Goal: Information Seeking & Learning: Find specific fact

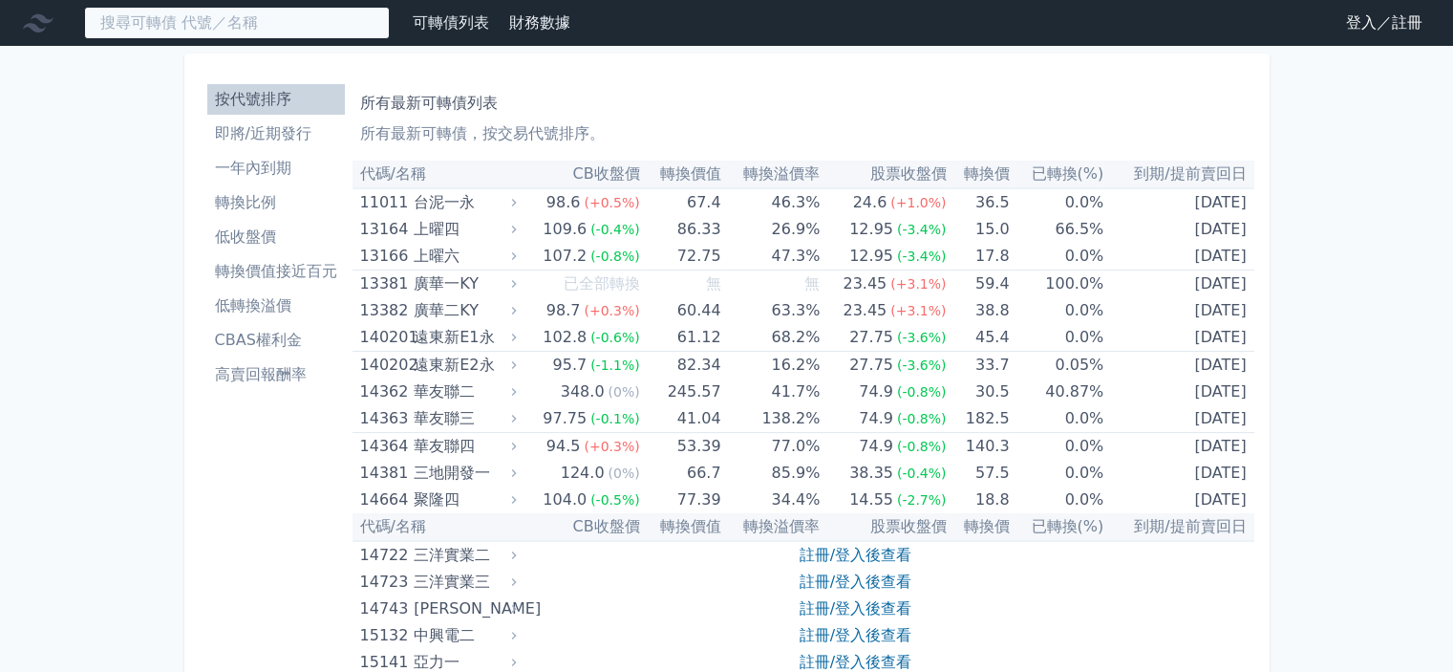
click at [305, 22] on input at bounding box center [237, 23] width 306 height 32
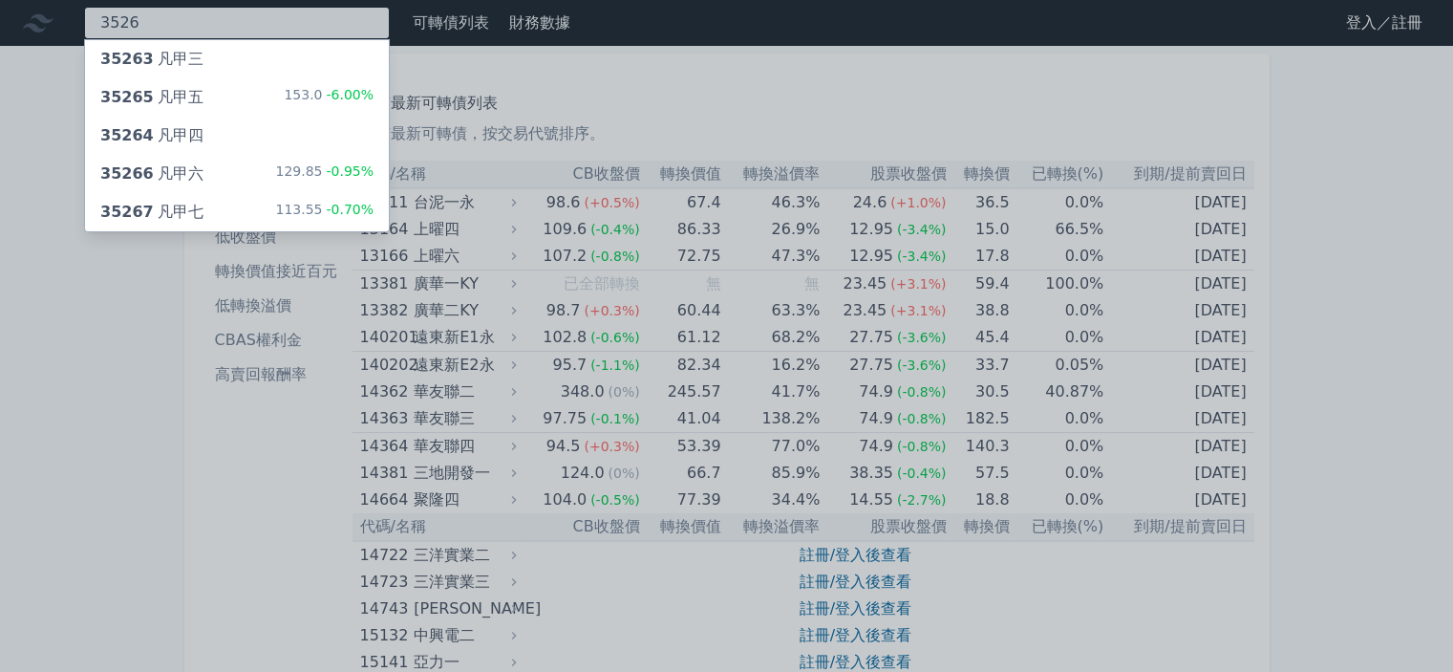
type input "3526"
click at [252, 197] on div "35267 凡甲七 113.55 -0.70%" at bounding box center [237, 212] width 304 height 38
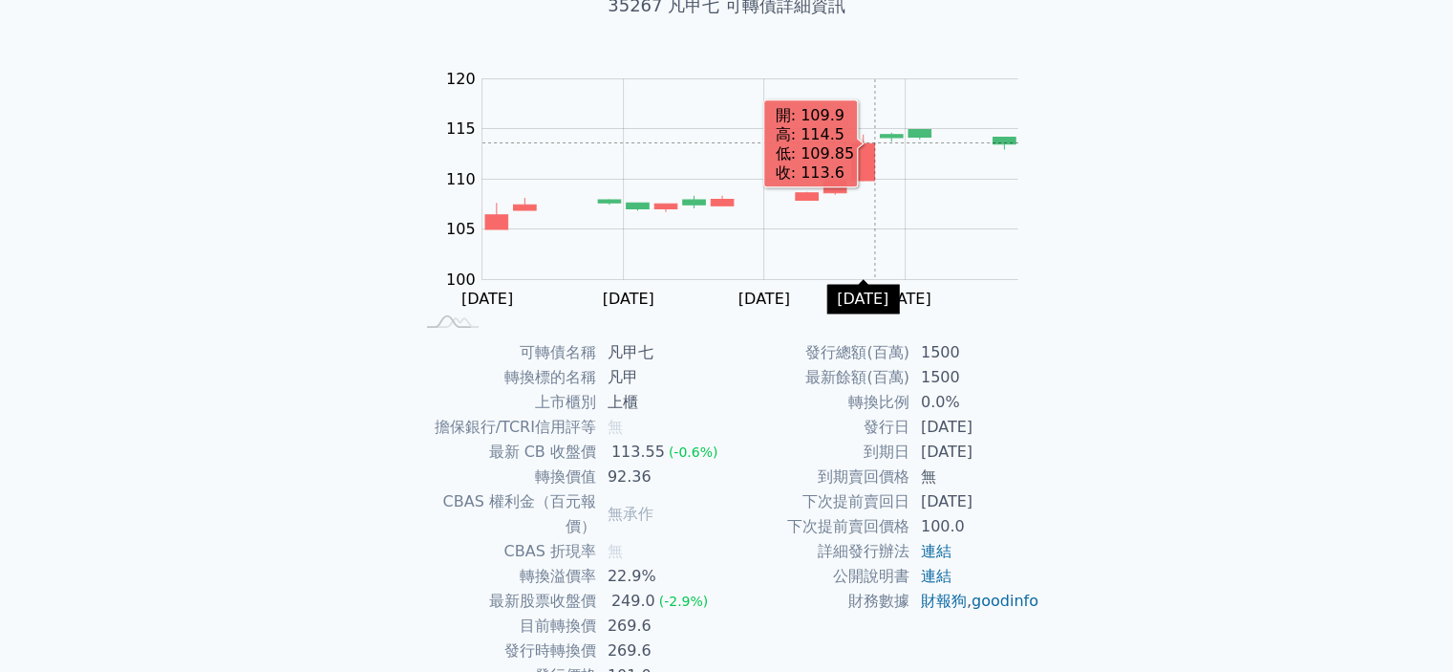
scroll to position [191, 0]
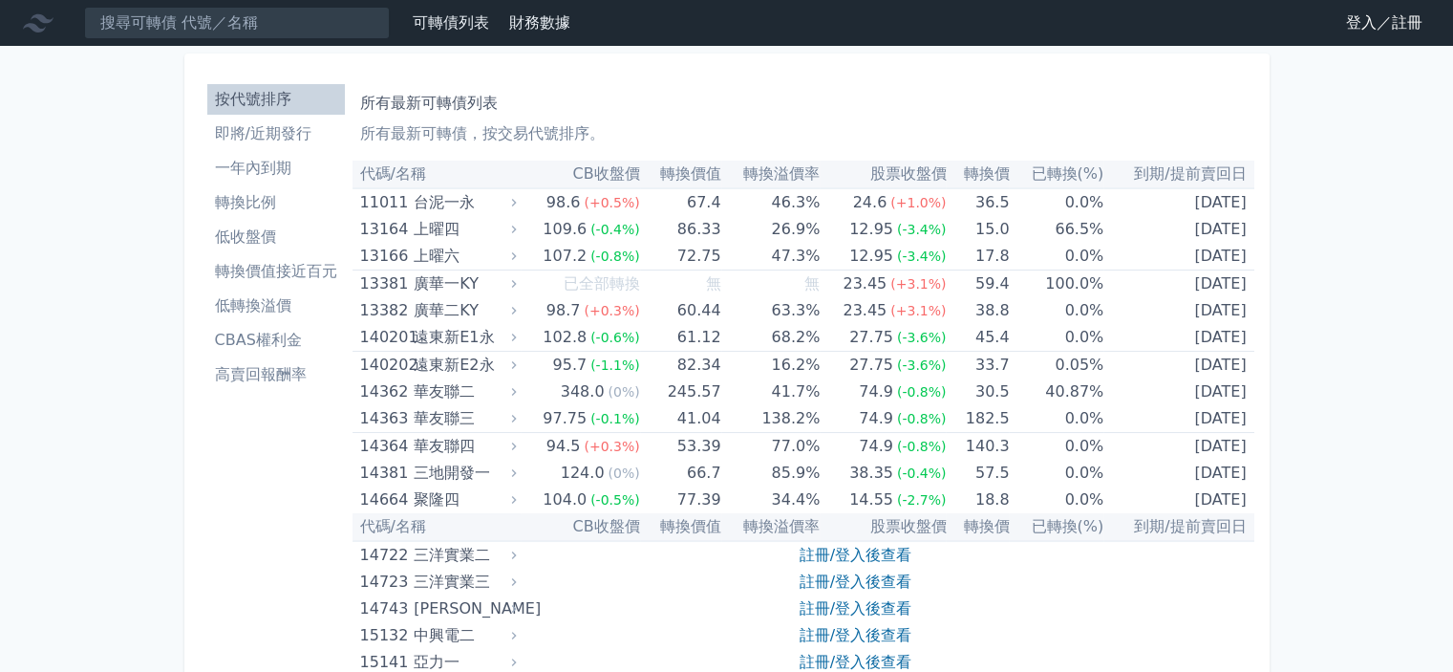
click at [1372, 4] on nav "可轉債列表 財務數據 可轉債列表 財務數據 登入／註冊 登入／註冊" at bounding box center [726, 23] width 1453 height 46
click at [1374, 18] on link "登入／註冊" at bounding box center [1384, 23] width 107 height 31
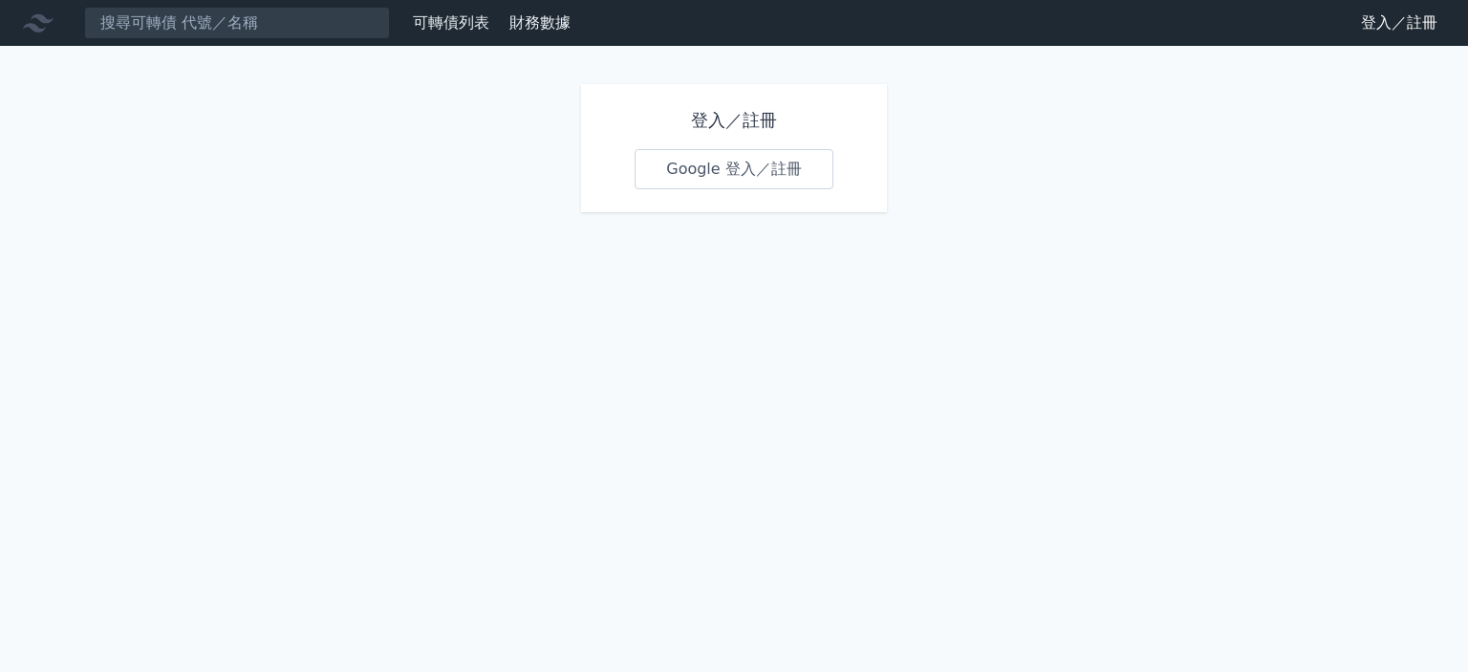
click at [703, 167] on link "Google 登入／註冊" at bounding box center [733, 169] width 199 height 40
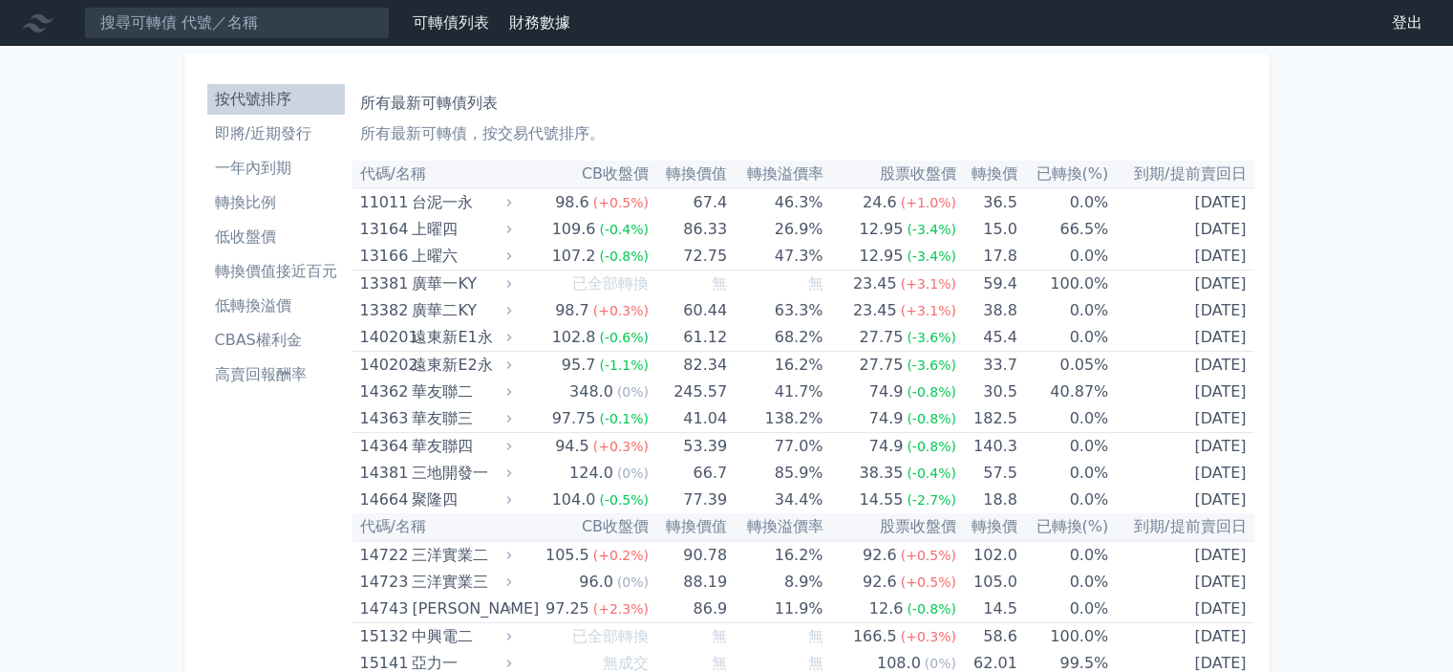
click at [543, 120] on div "所有最新可轉債列表 所有最新可轉債，按交易代號排序。" at bounding box center [803, 114] width 887 height 61
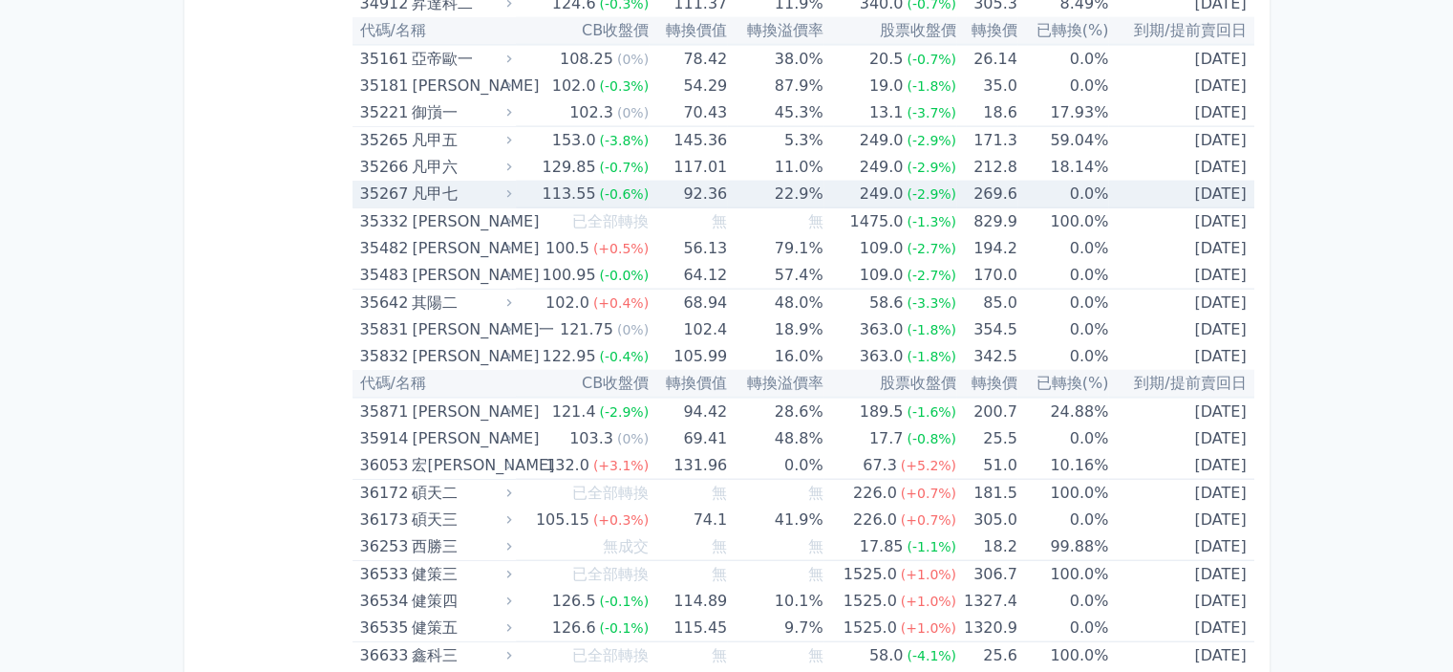
scroll to position [4491, 0]
